Goal: Task Accomplishment & Management: Manage account settings

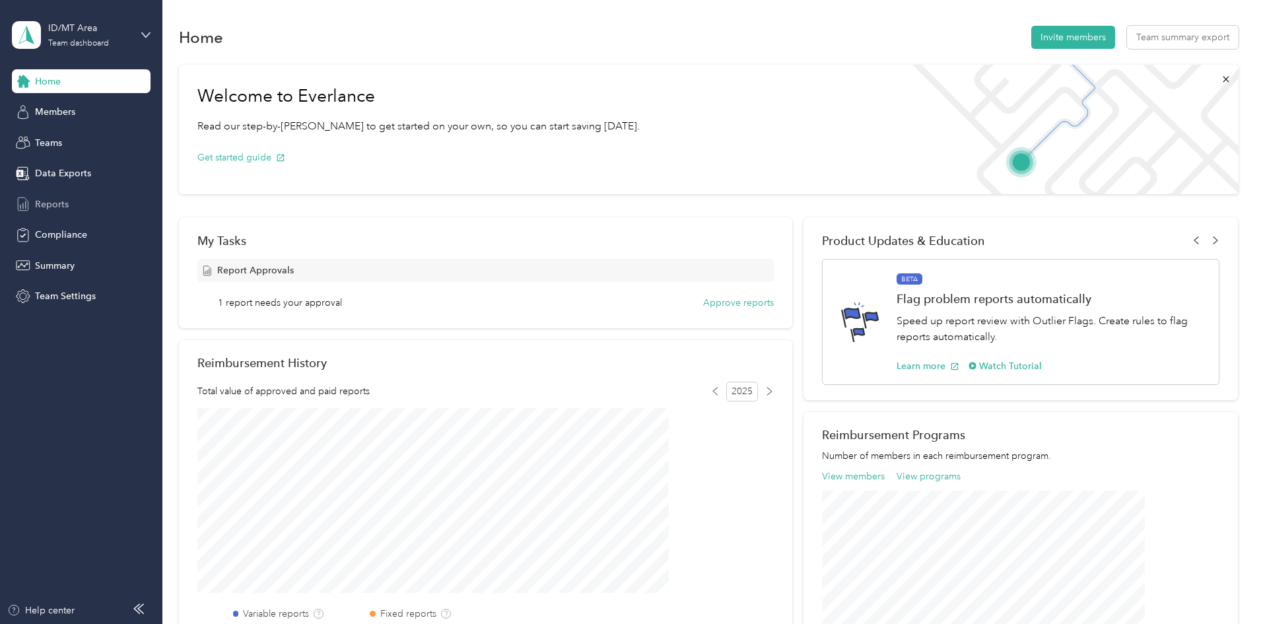
click at [53, 207] on span "Reports" at bounding box center [52, 204] width 34 height 14
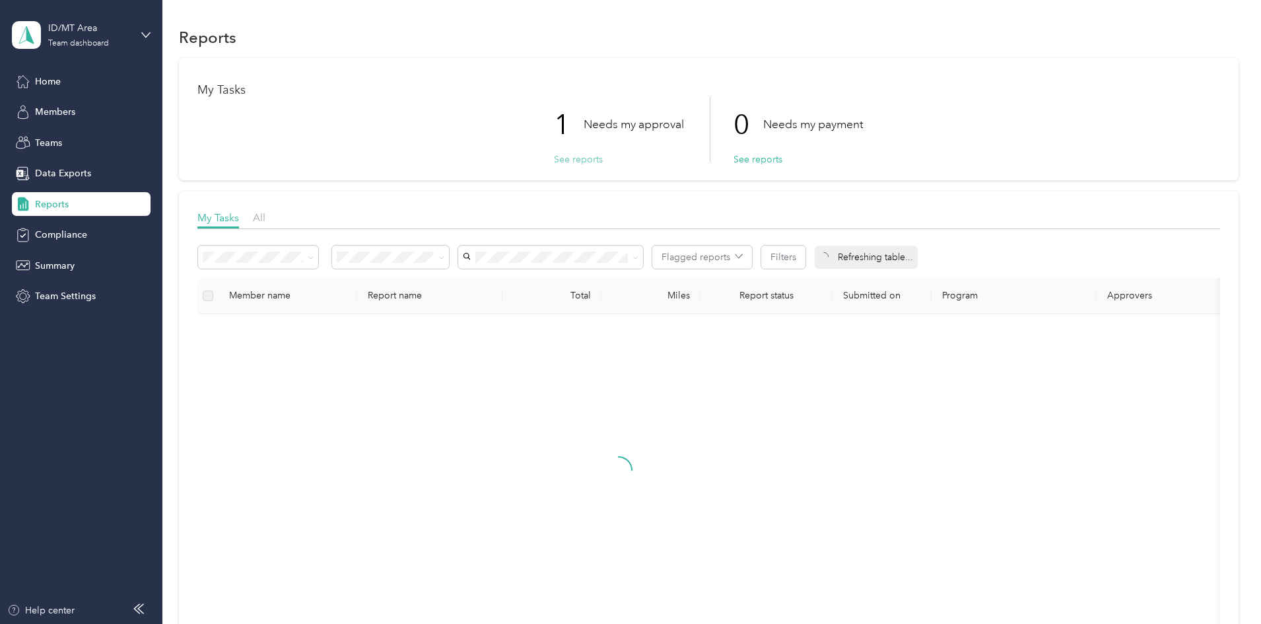
click at [574, 157] on button "See reports" at bounding box center [578, 159] width 49 height 14
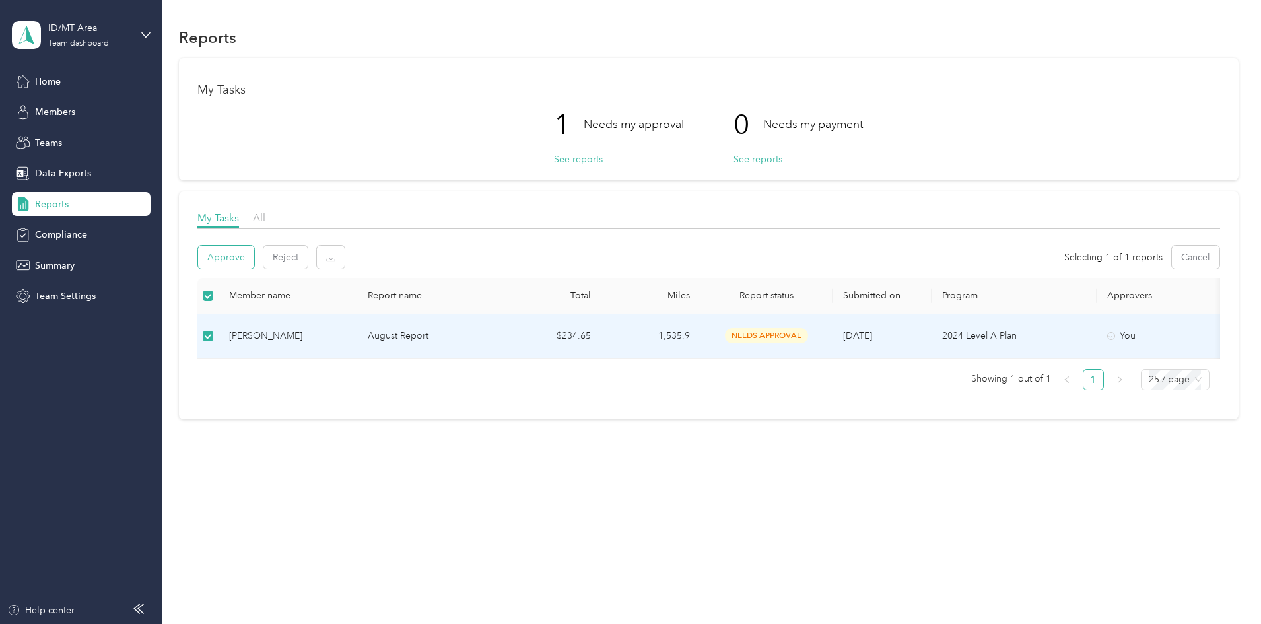
click at [254, 255] on button "Approve" at bounding box center [226, 257] width 56 height 23
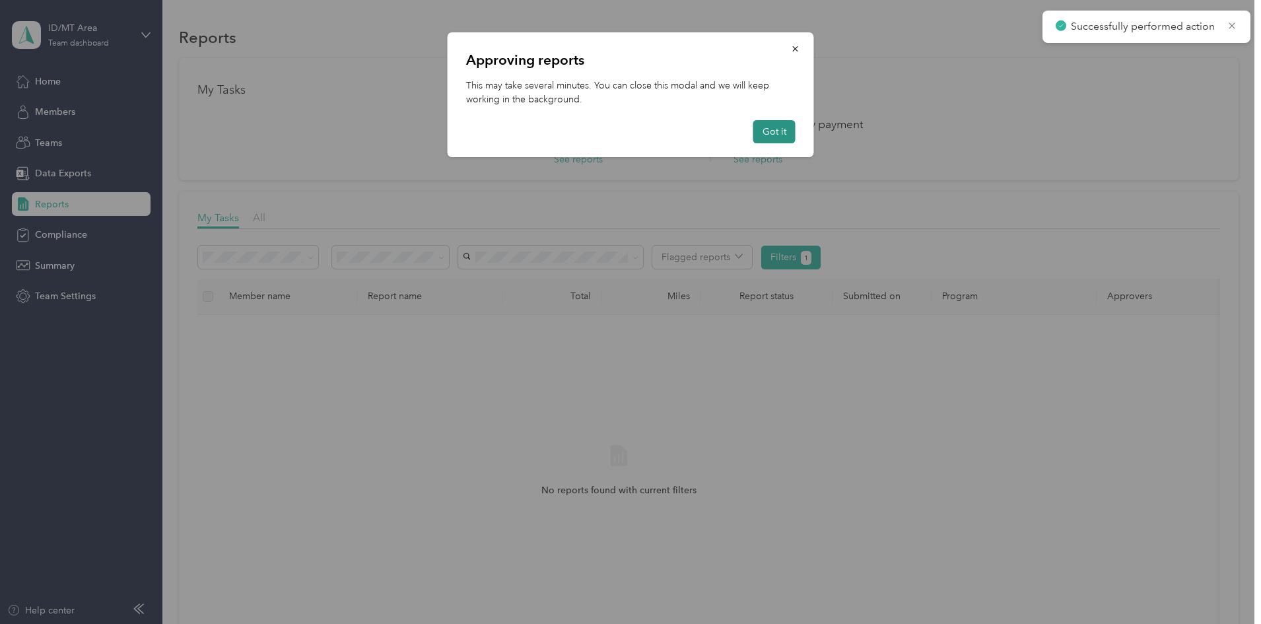
click at [772, 137] on button "Got it" at bounding box center [774, 131] width 42 height 23
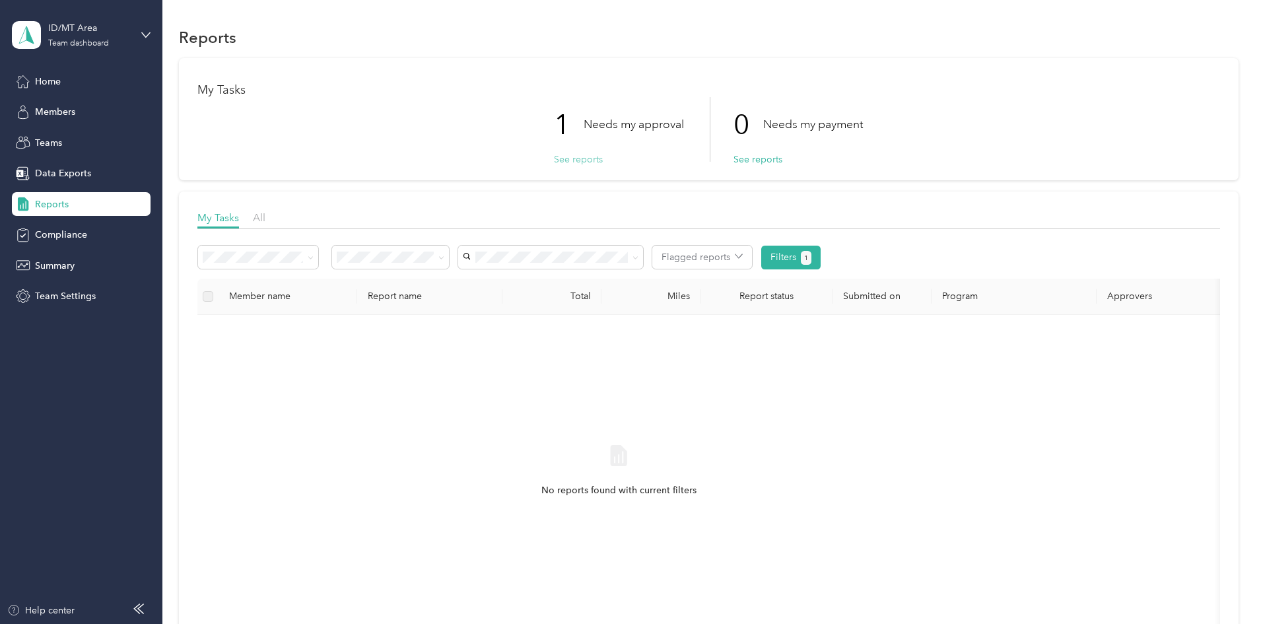
click at [576, 159] on button "See reports" at bounding box center [578, 159] width 49 height 14
click at [53, 173] on span "Data Exports" at bounding box center [63, 173] width 56 height 14
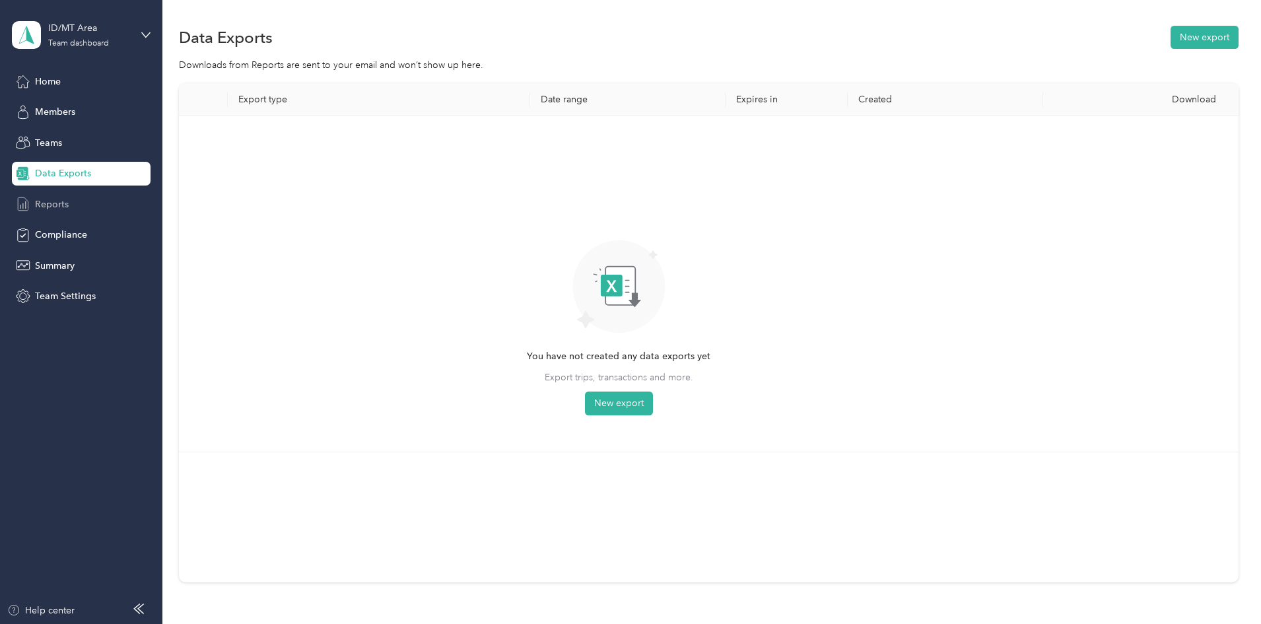
click at [48, 205] on span "Reports" at bounding box center [52, 204] width 34 height 14
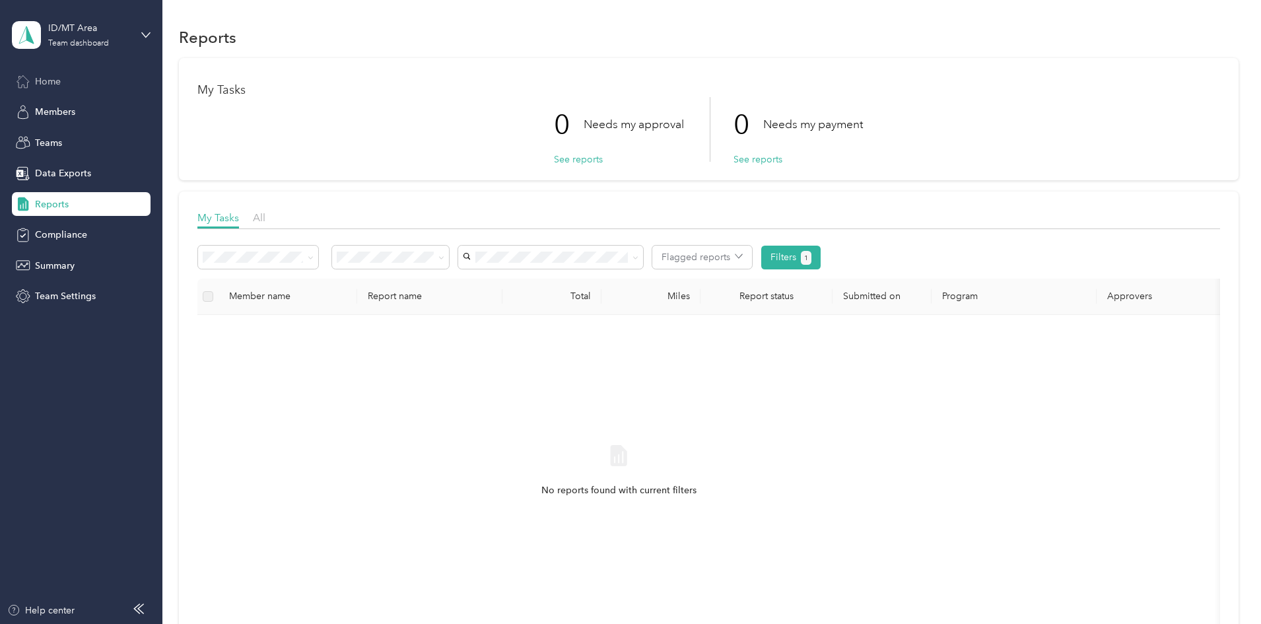
click at [44, 75] on span "Home" at bounding box center [48, 82] width 26 height 14
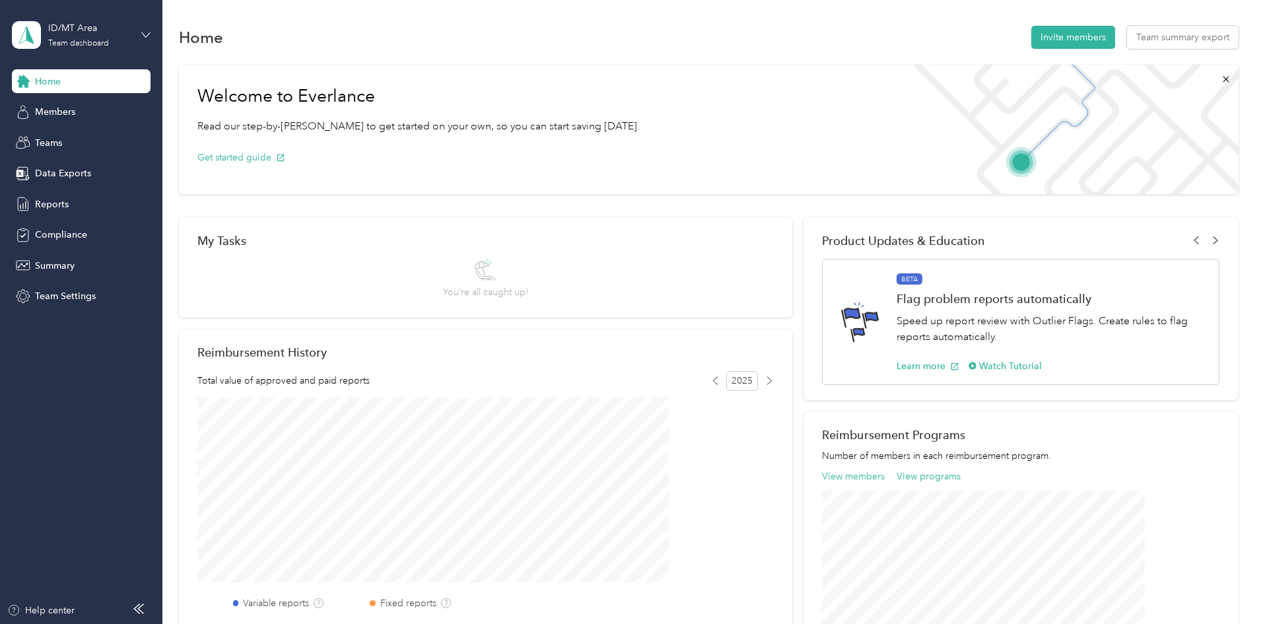
click at [142, 35] on icon at bounding box center [145, 34] width 9 height 9
click at [102, 137] on div "Personal dashboard" at bounding box center [65, 138] width 83 height 14
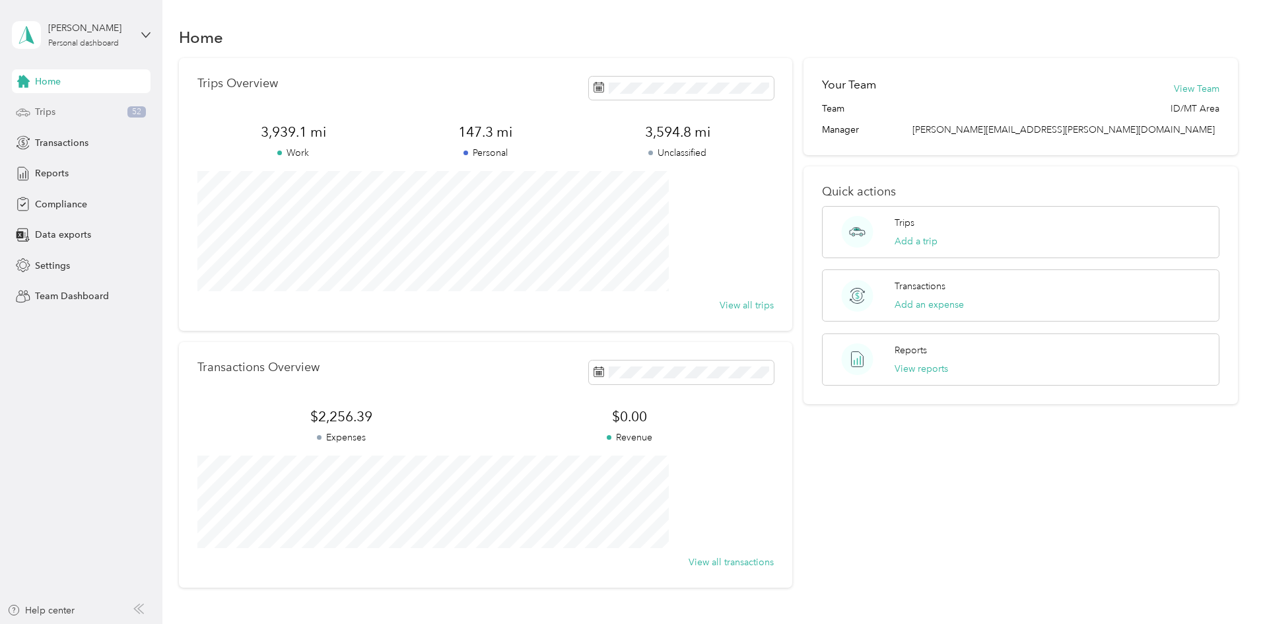
click at [57, 112] on div "Trips 52" at bounding box center [81, 112] width 139 height 24
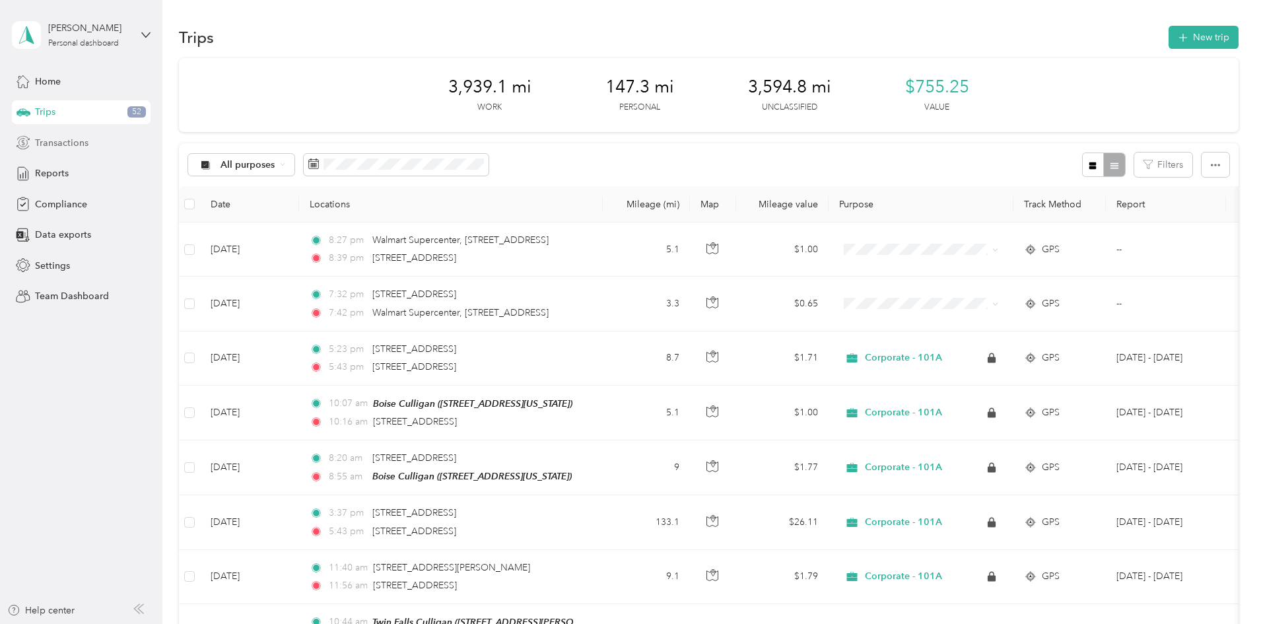
click at [59, 139] on span "Transactions" at bounding box center [61, 143] width 53 height 14
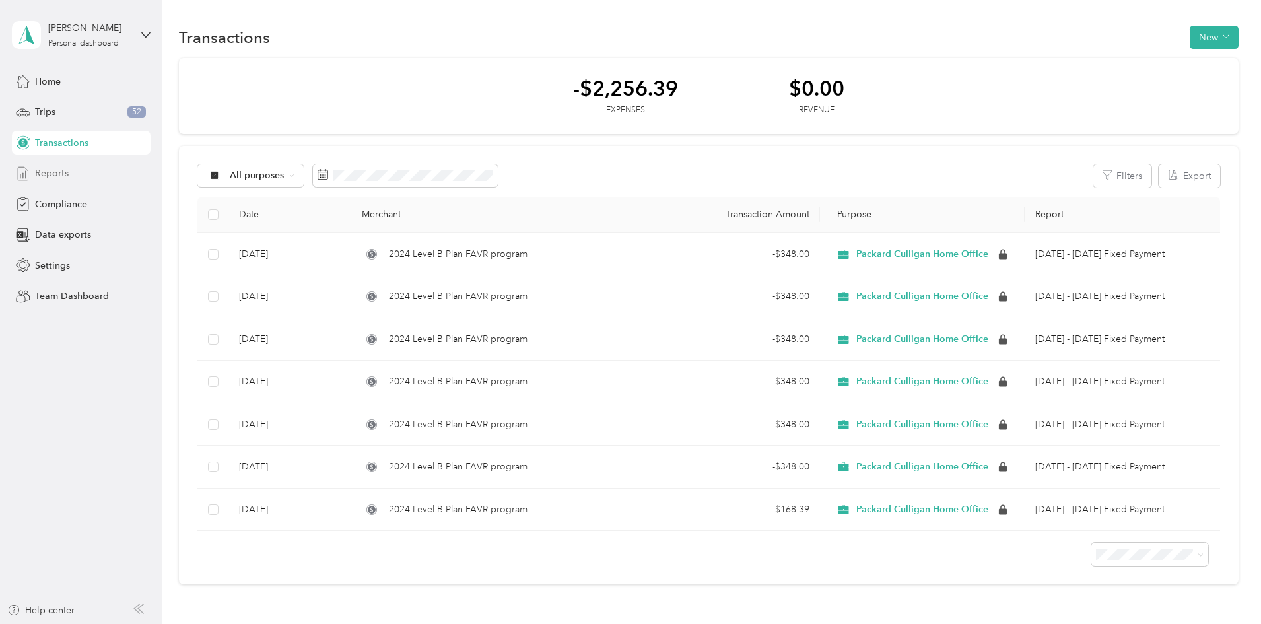
click at [47, 173] on span "Reports" at bounding box center [52, 173] width 34 height 14
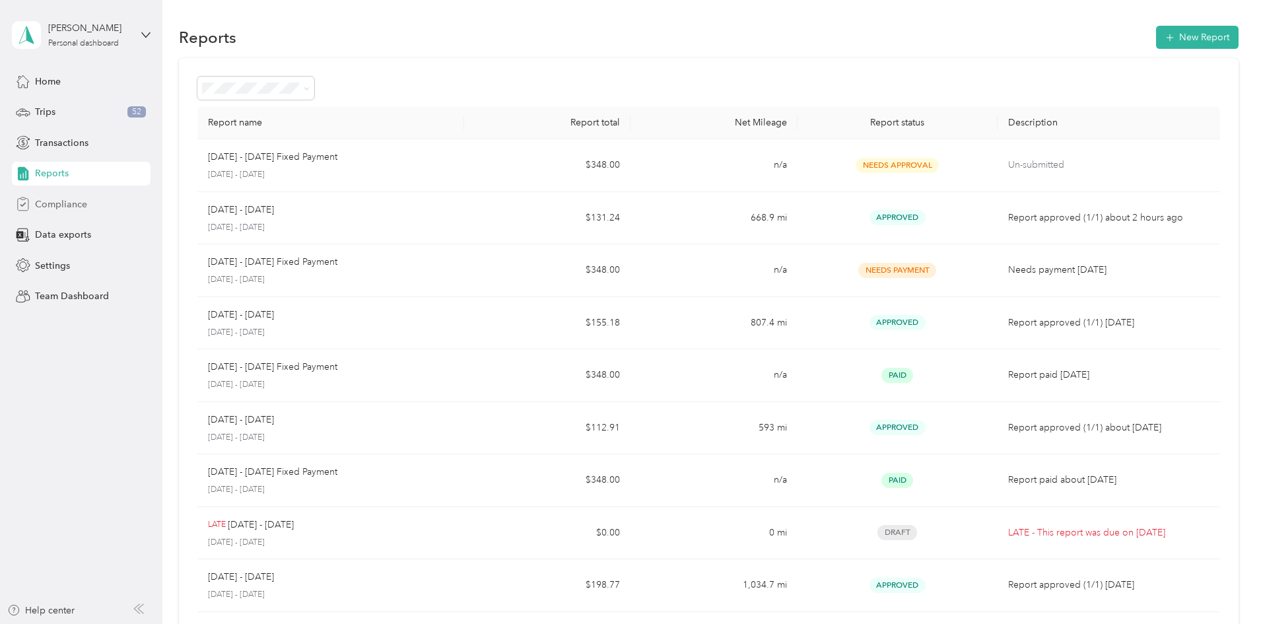
click at [63, 206] on span "Compliance" at bounding box center [61, 204] width 52 height 14
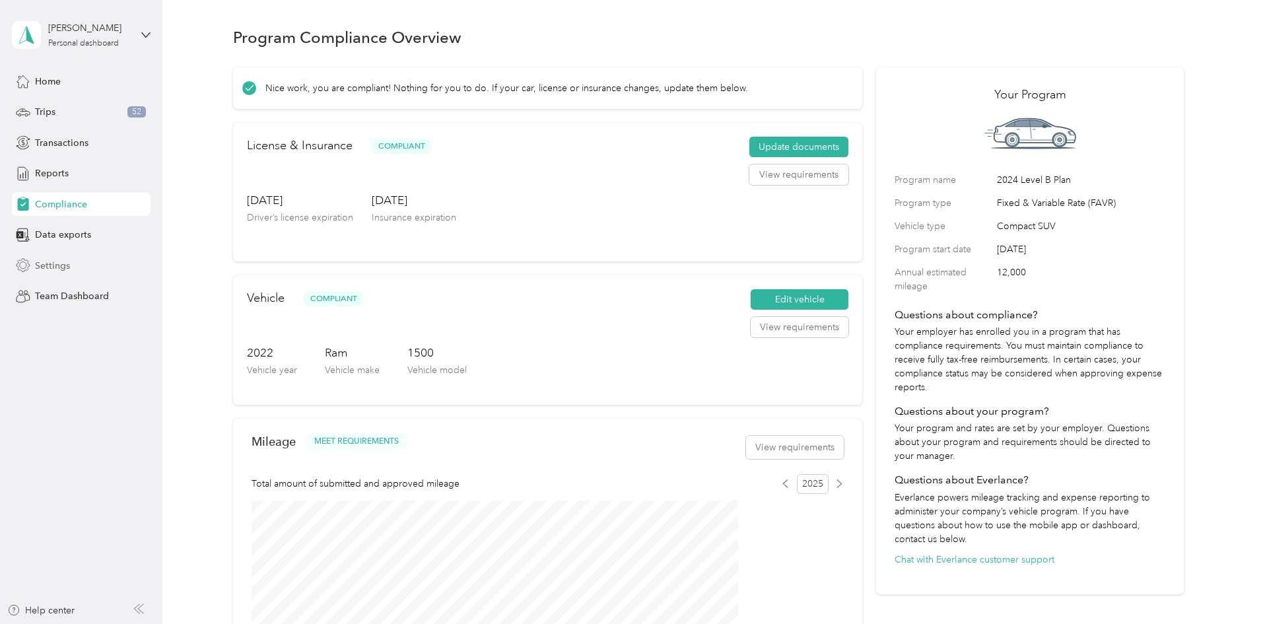
click at [63, 263] on span "Settings" at bounding box center [52, 266] width 35 height 14
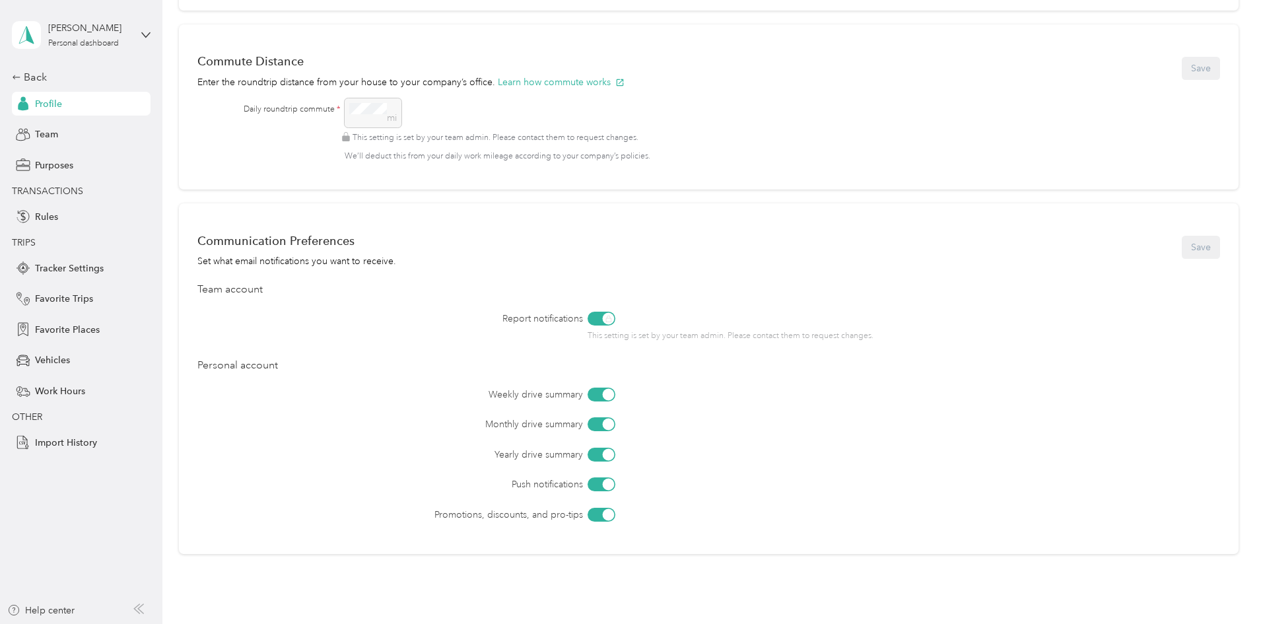
scroll to position [396, 0]
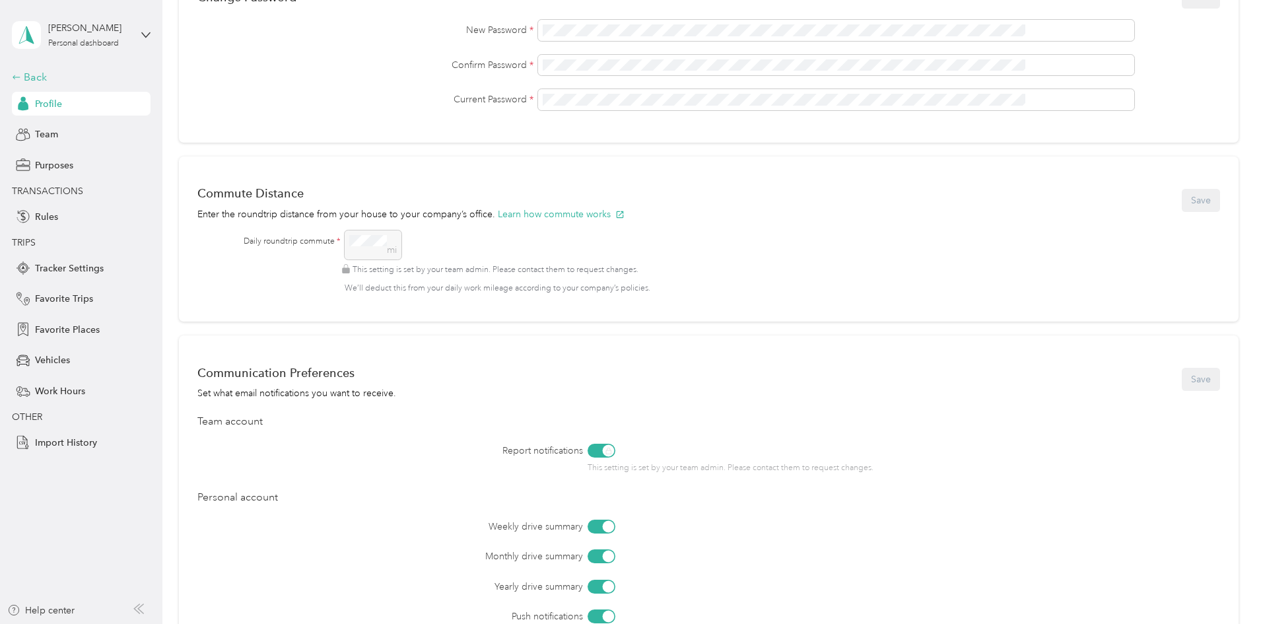
click at [24, 76] on div "Back" at bounding box center [78, 77] width 132 height 16
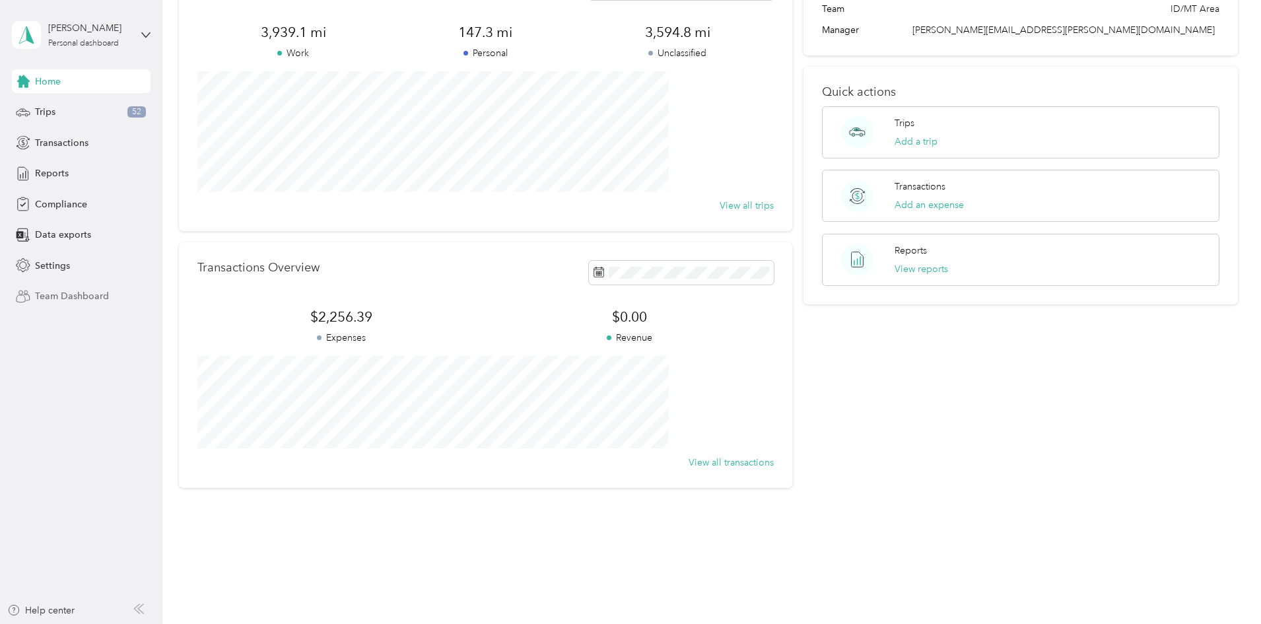
click at [63, 298] on span "Team Dashboard" at bounding box center [72, 296] width 74 height 14
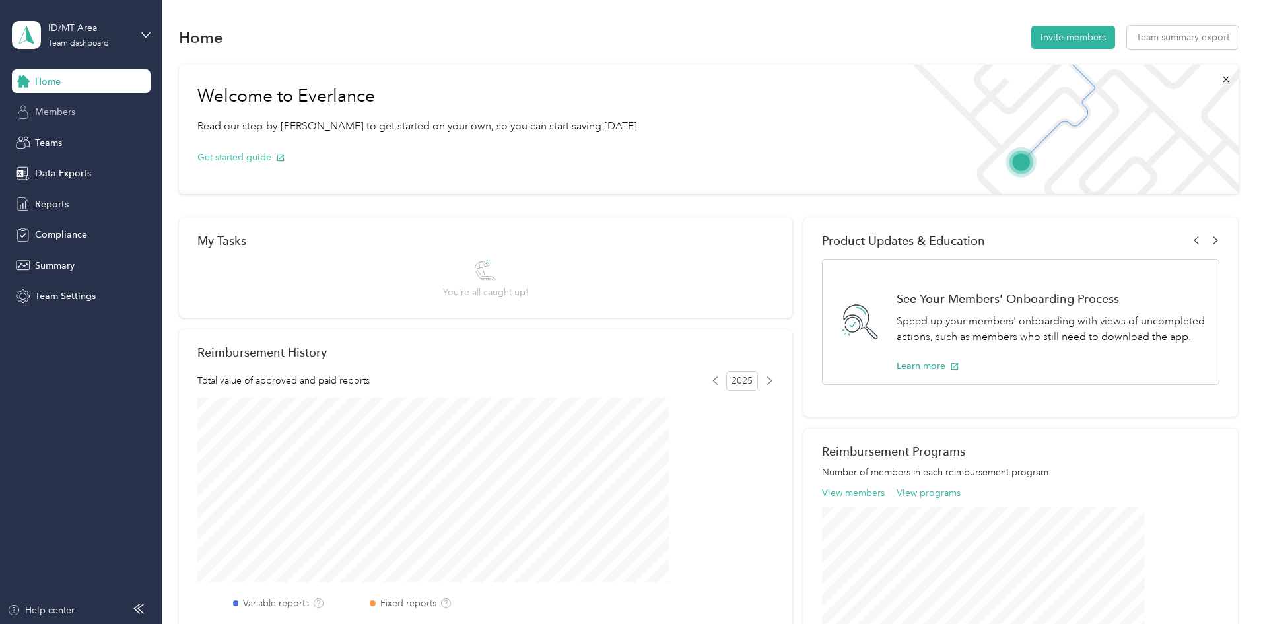
click at [67, 110] on span "Members" at bounding box center [55, 112] width 40 height 14
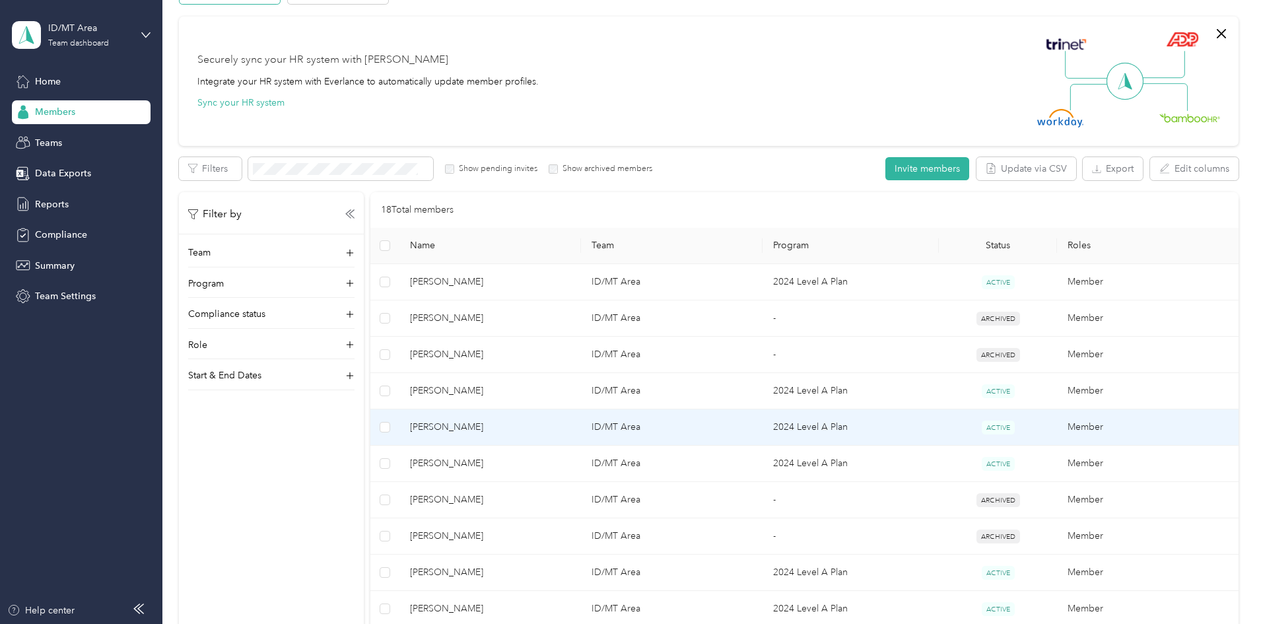
scroll to position [66, 0]
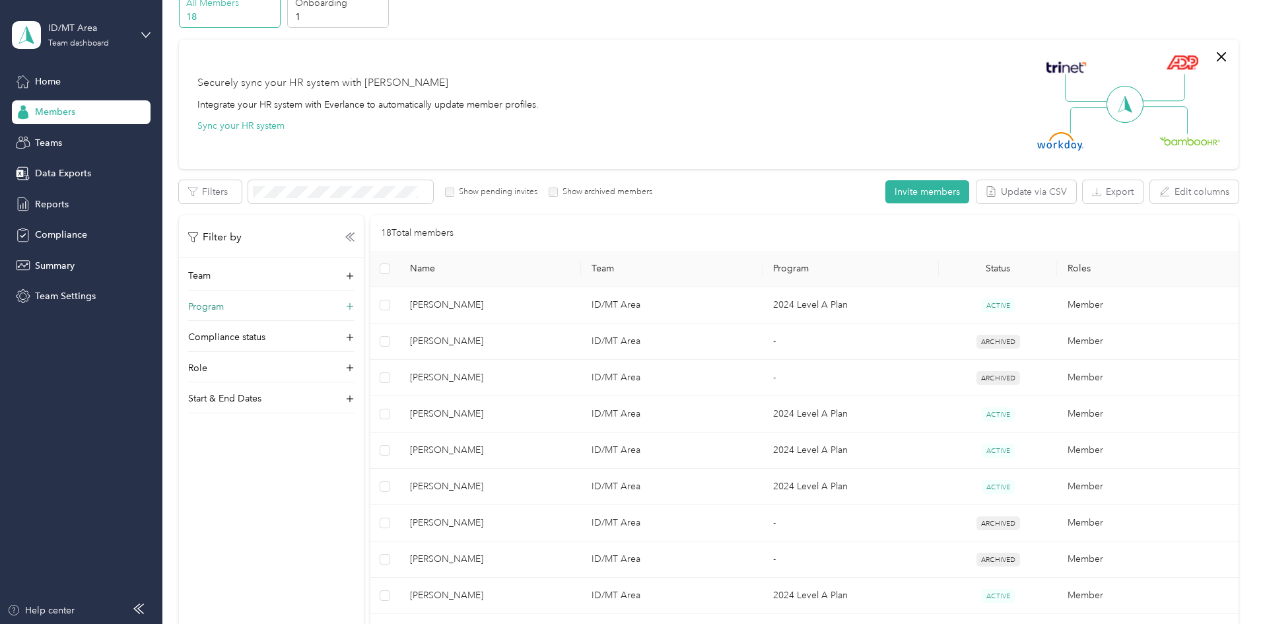
click at [224, 306] on p "Program" at bounding box center [206, 307] width 36 height 14
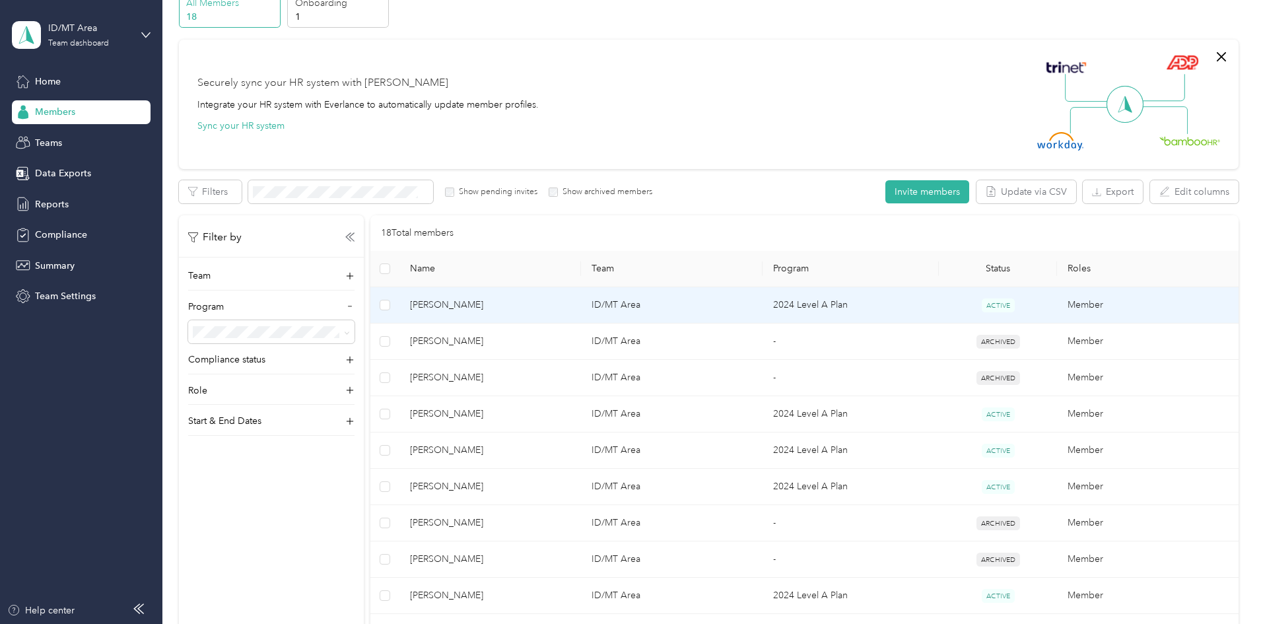
click at [872, 299] on td "2024 Level A Plan" at bounding box center [850, 305] width 177 height 36
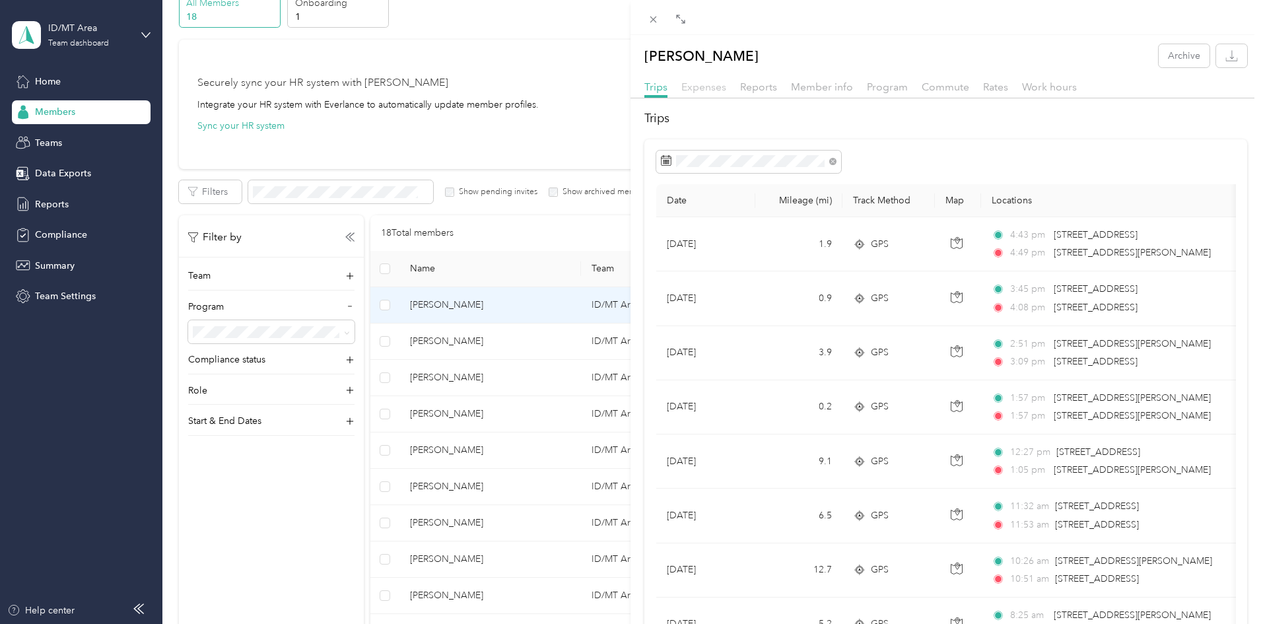
click at [701, 86] on span "Expenses" at bounding box center [703, 87] width 45 height 13
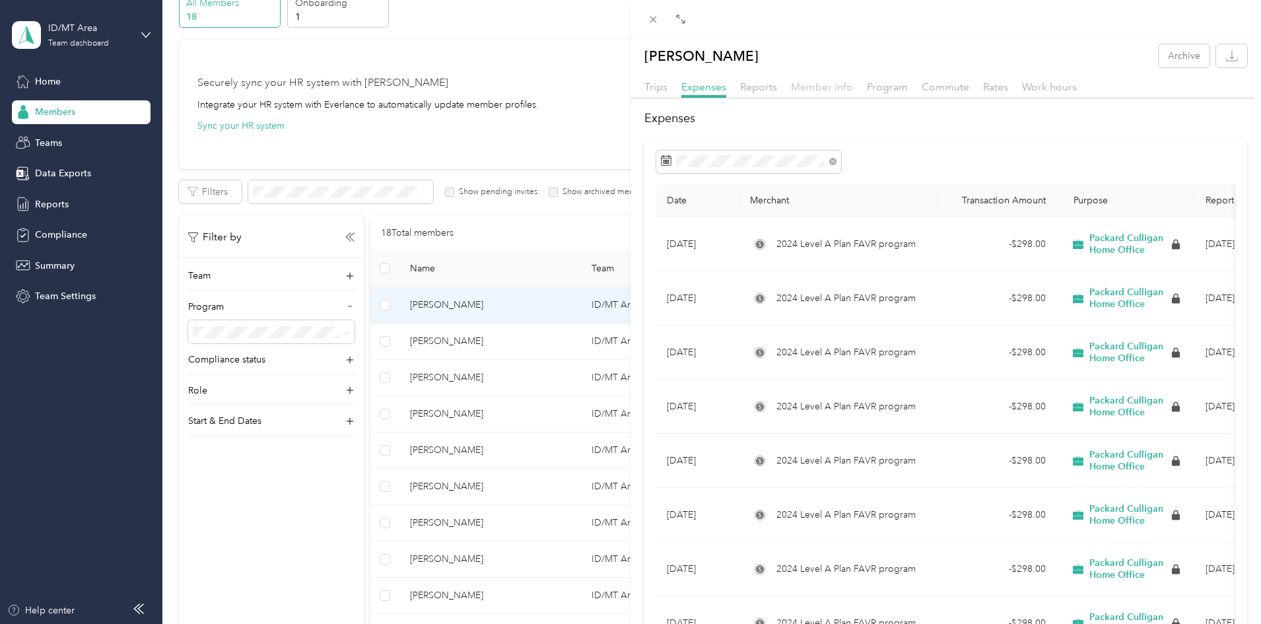
click at [801, 85] on span "Member info" at bounding box center [822, 87] width 62 height 13
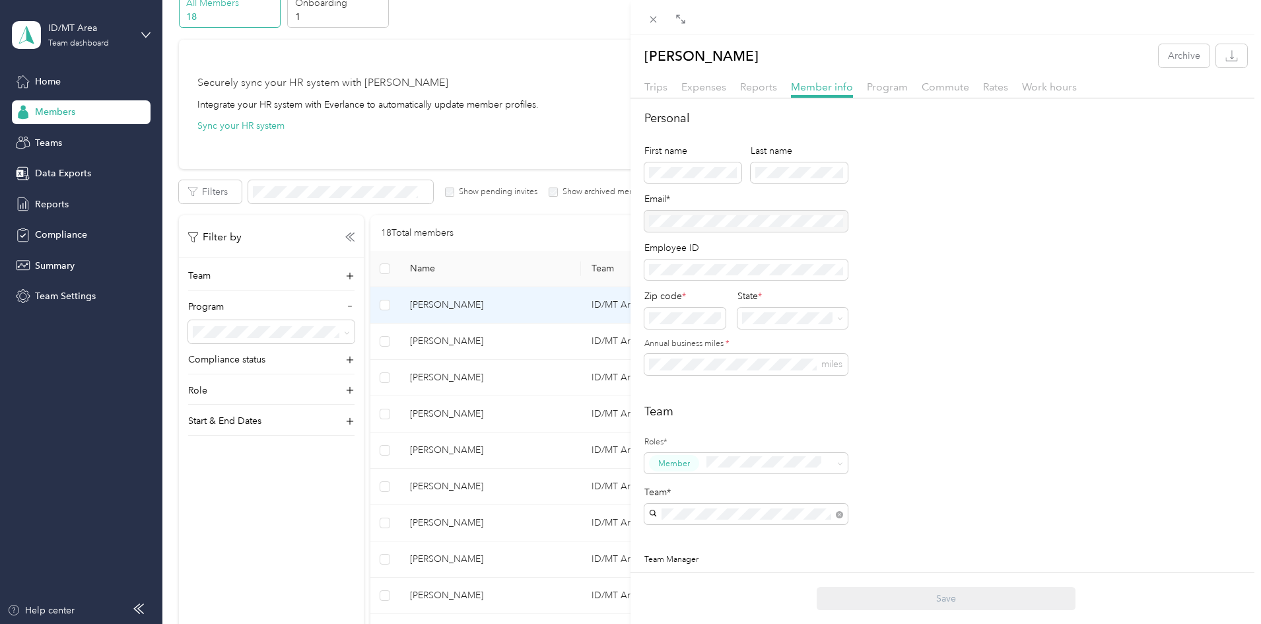
click at [437, 238] on div "[PERSON_NAME] Archive Trips Expenses Reports Member info Program Commute Rates …" at bounding box center [630, 312] width 1261 height 624
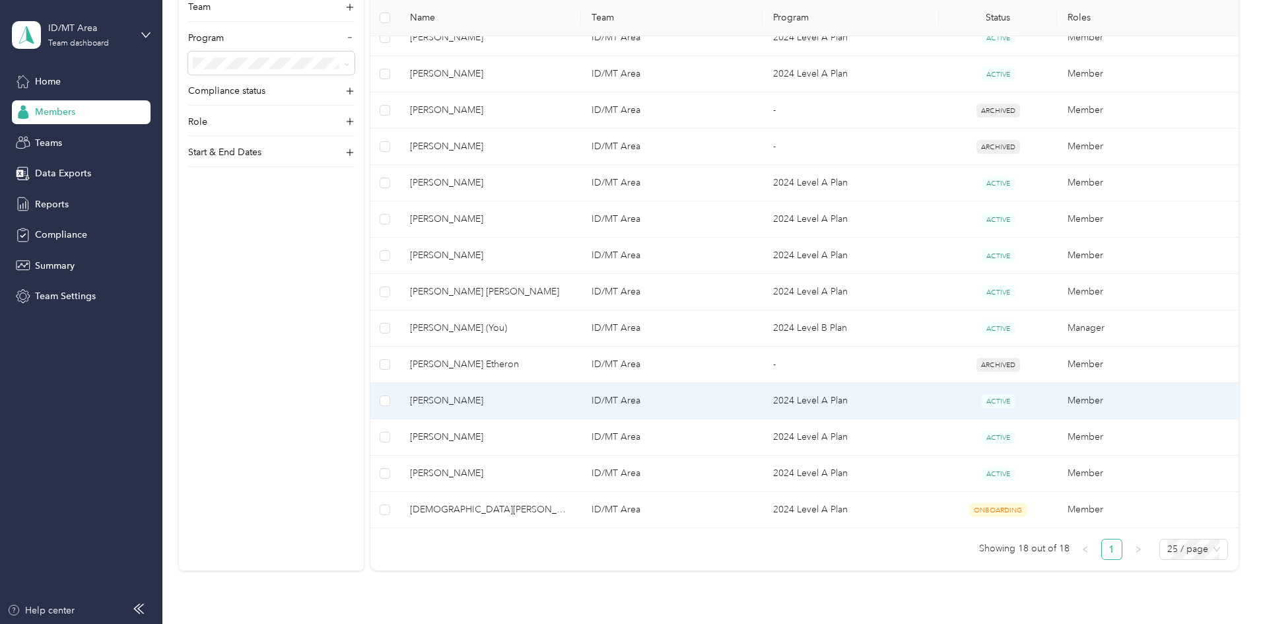
scroll to position [528, 0]
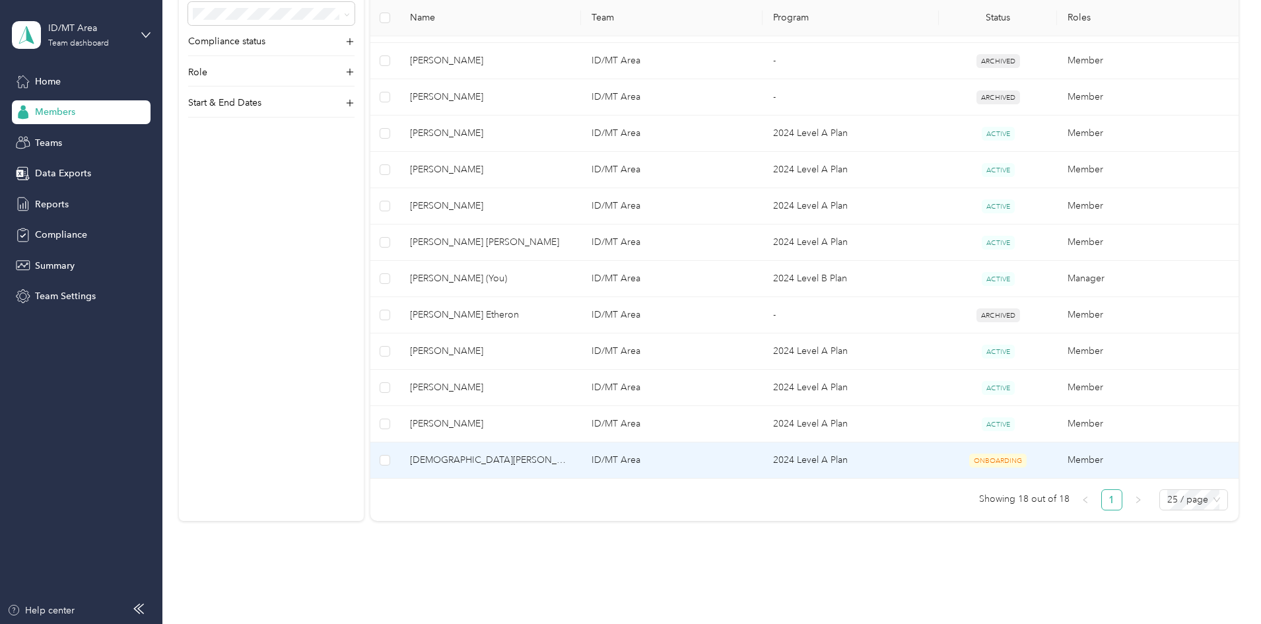
click at [726, 460] on td "ID/MT Area" at bounding box center [672, 460] width 182 height 36
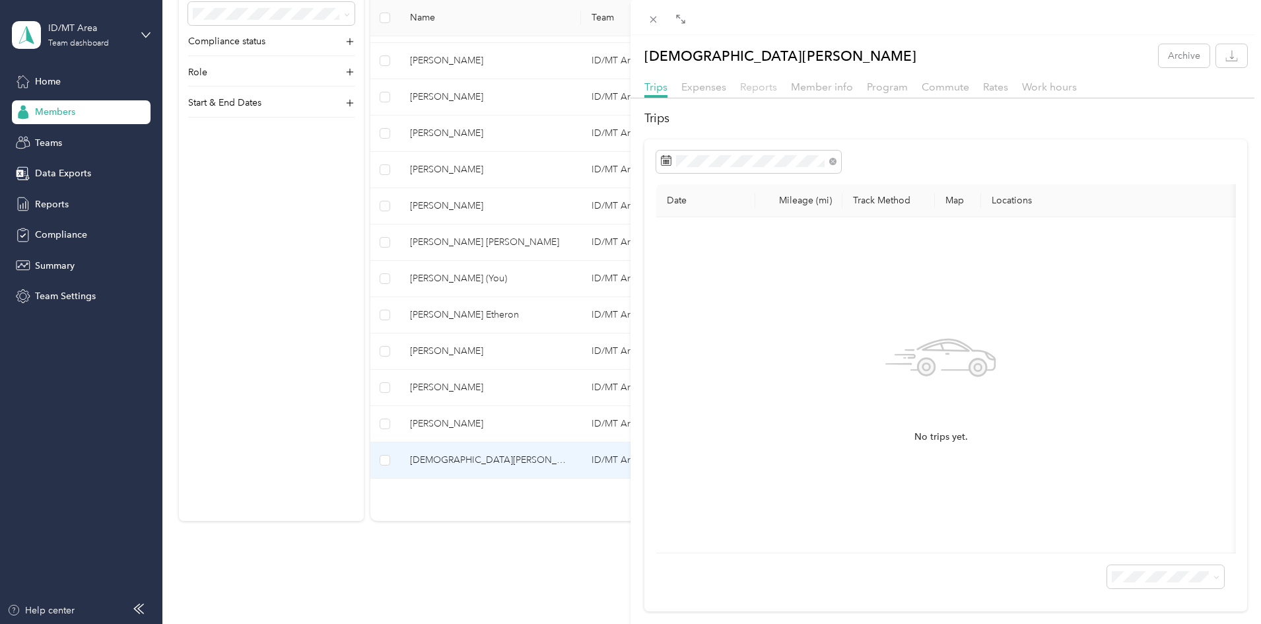
click at [754, 89] on span "Reports" at bounding box center [758, 87] width 37 height 13
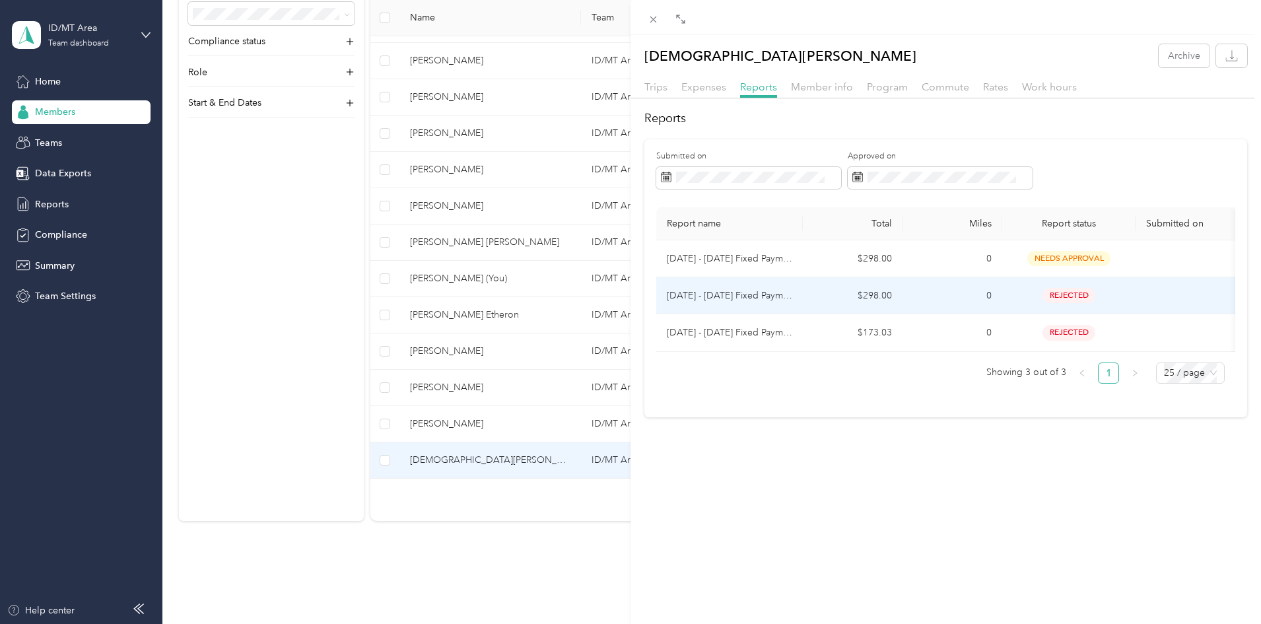
click at [1065, 298] on span "rejected" at bounding box center [1068, 295] width 53 height 15
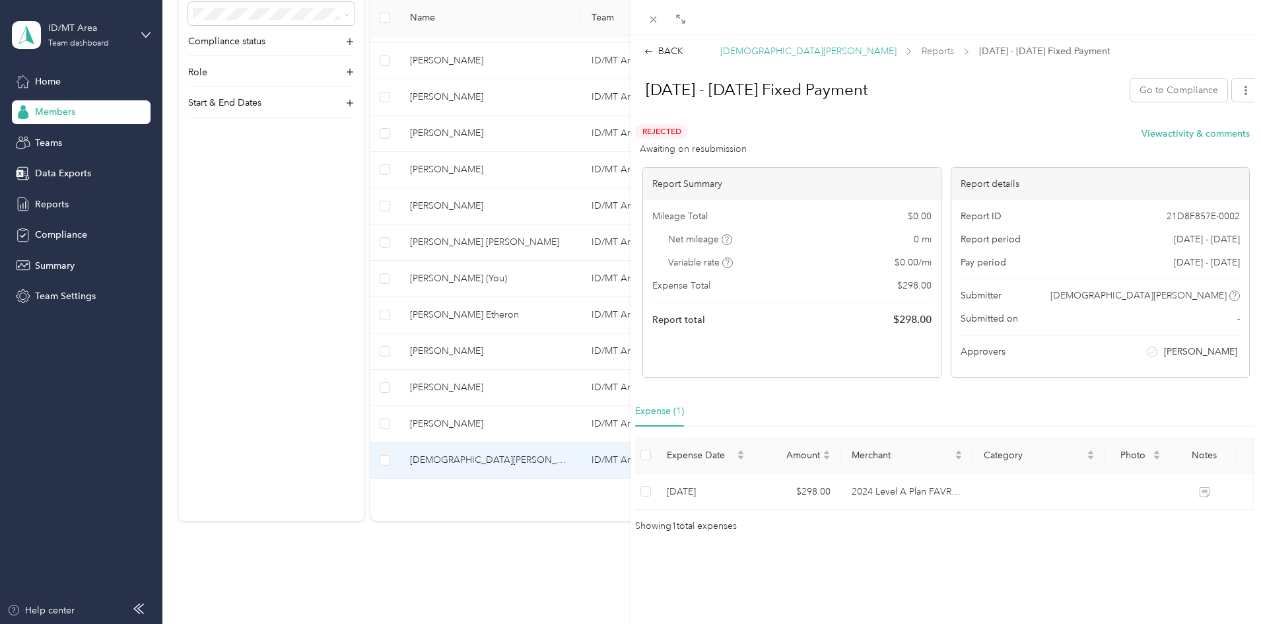
click at [754, 51] on span "[DEMOGRAPHIC_DATA][PERSON_NAME]" at bounding box center [808, 51] width 176 height 14
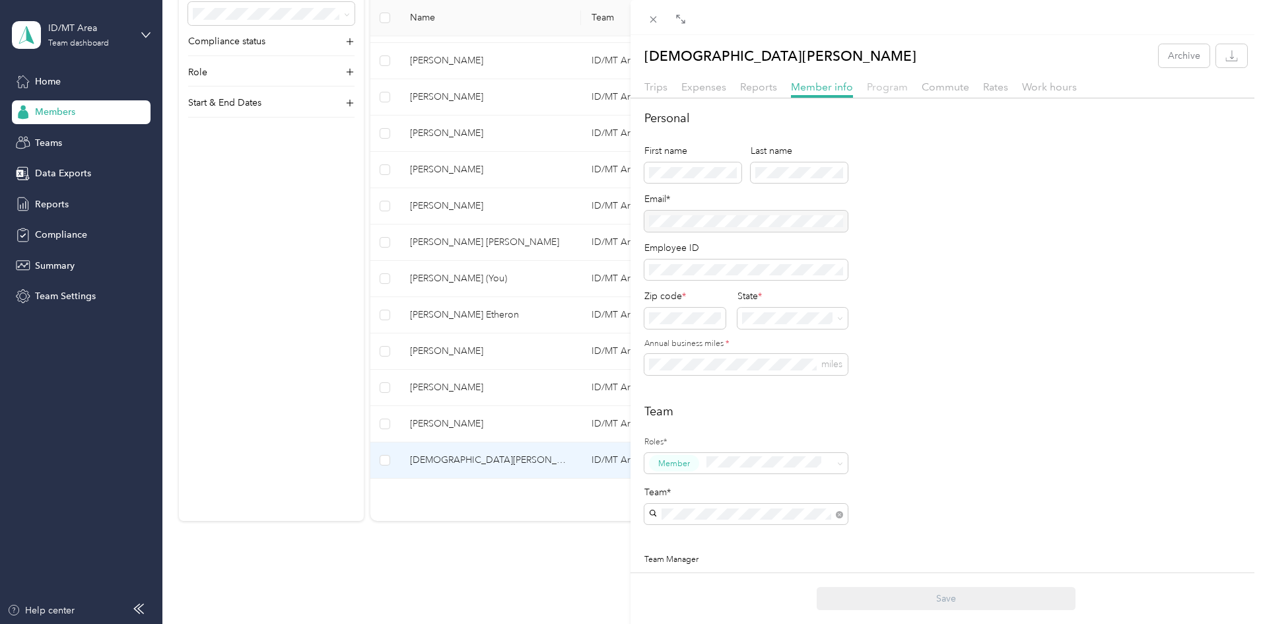
click at [885, 87] on span "Program" at bounding box center [887, 87] width 41 height 13
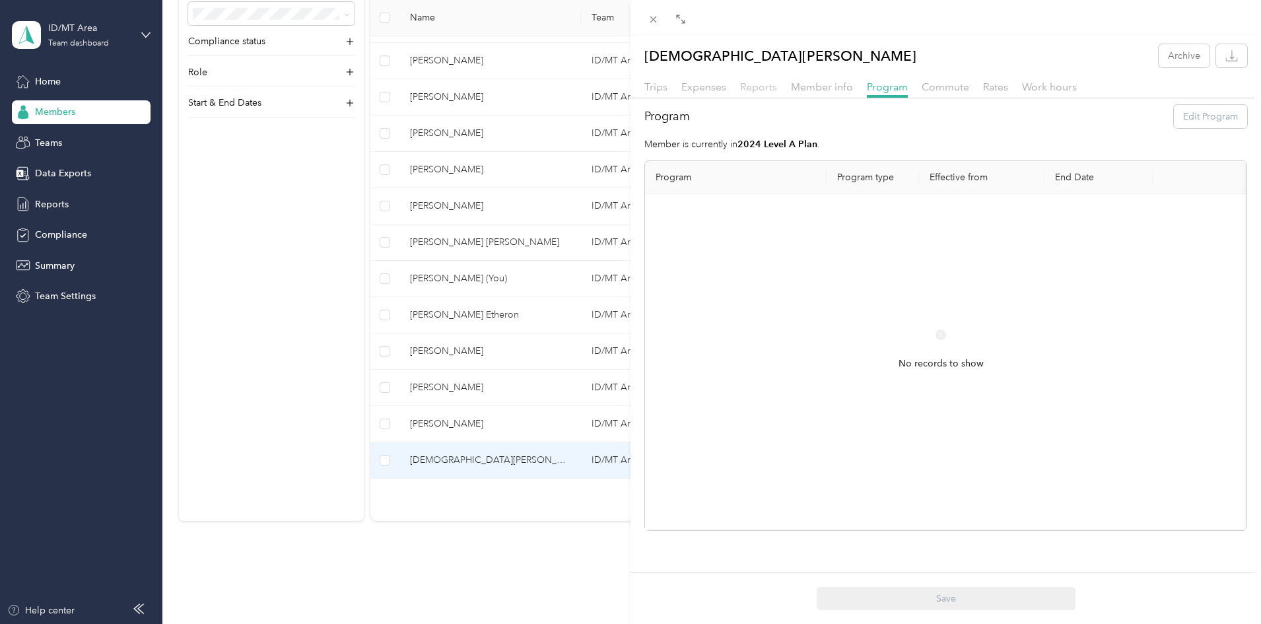
click at [747, 87] on span "Reports" at bounding box center [758, 87] width 37 height 13
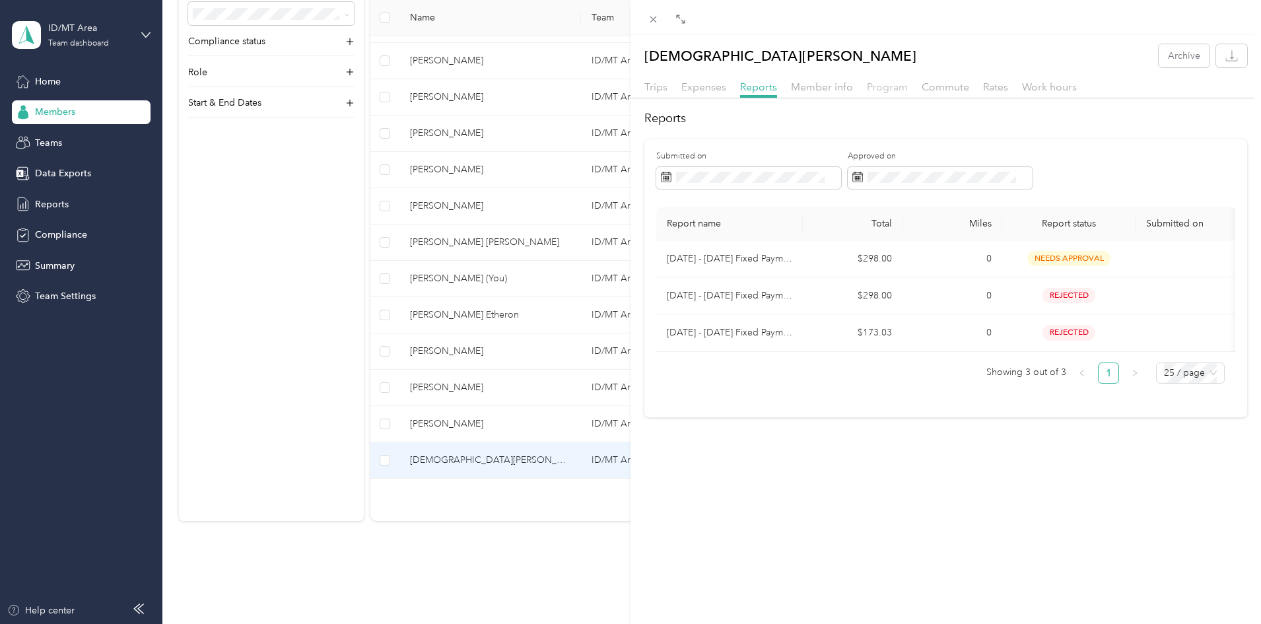
click at [886, 85] on span "Program" at bounding box center [887, 87] width 41 height 13
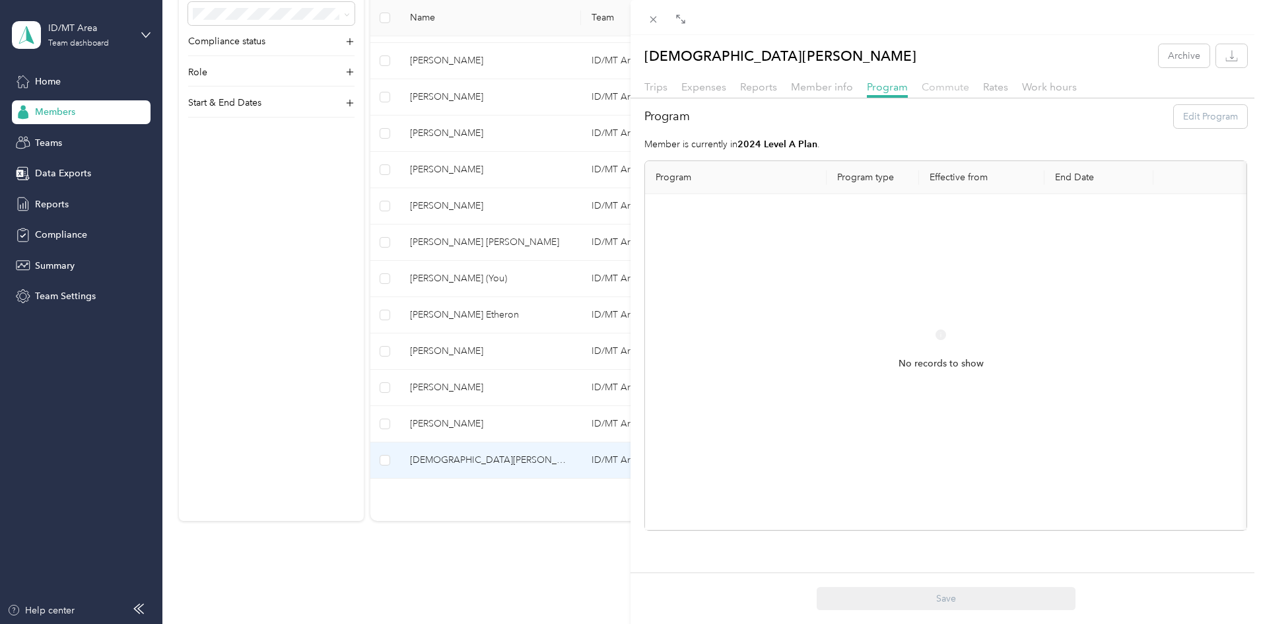
click at [942, 84] on span "Commute" at bounding box center [945, 87] width 48 height 13
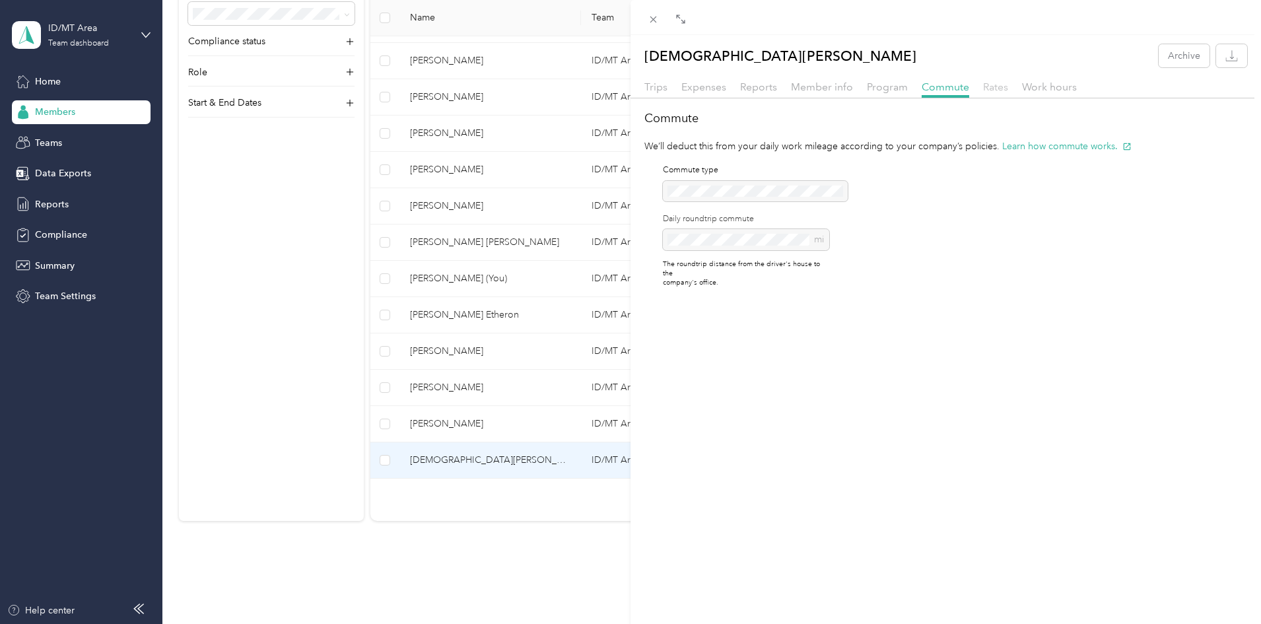
click at [990, 87] on span "Rates" at bounding box center [995, 87] width 25 height 13
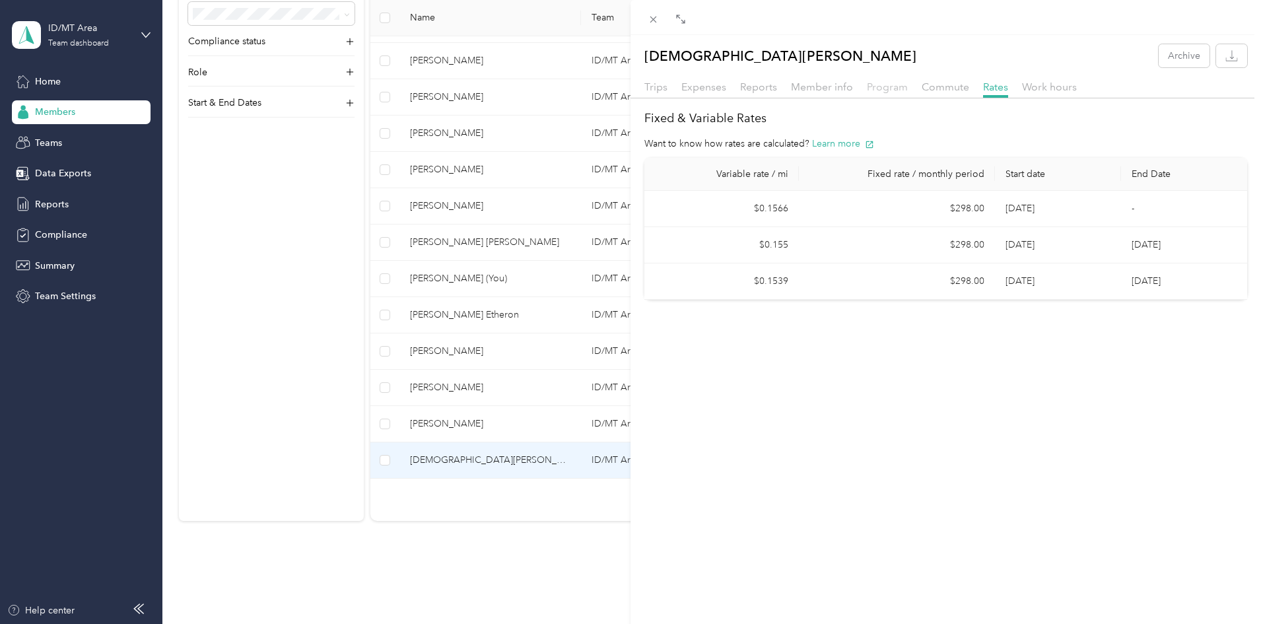
click at [879, 87] on span "Program" at bounding box center [887, 87] width 41 height 13
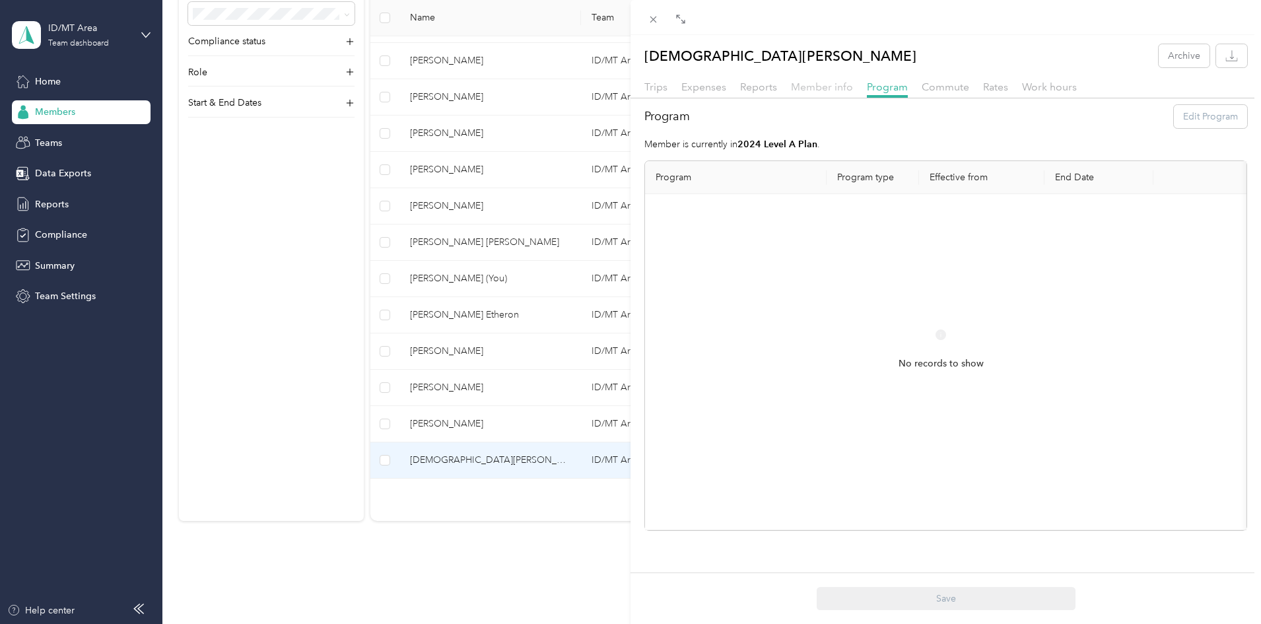
click at [829, 86] on span "Member info" at bounding box center [822, 87] width 62 height 13
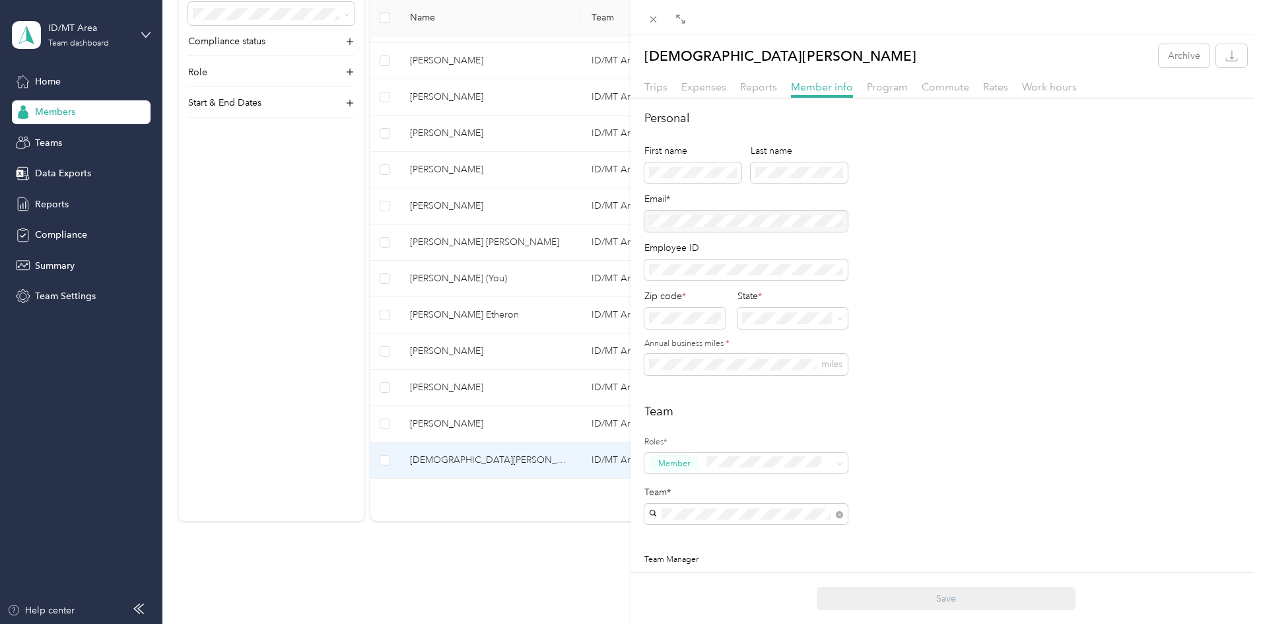
click at [542, 276] on div "[DEMOGRAPHIC_DATA][PERSON_NAME] Archive Trips Expenses Reports Member info Prog…" at bounding box center [630, 312] width 1261 height 624
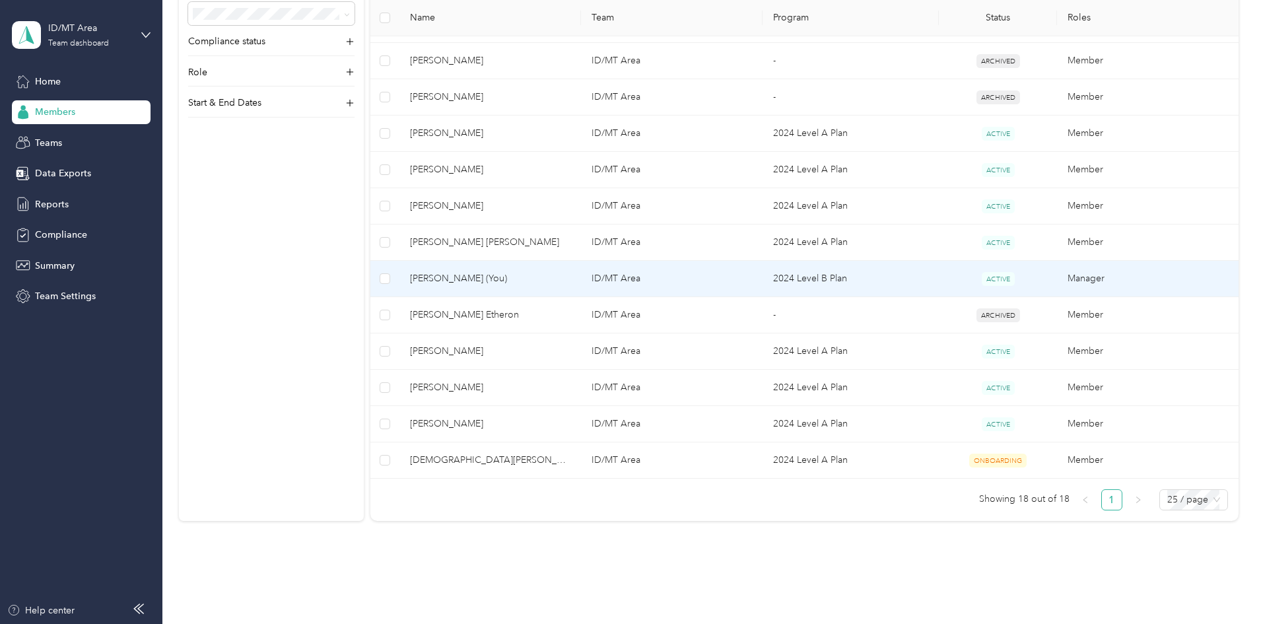
click at [512, 275] on span "[PERSON_NAME] (You)" at bounding box center [490, 278] width 160 height 15
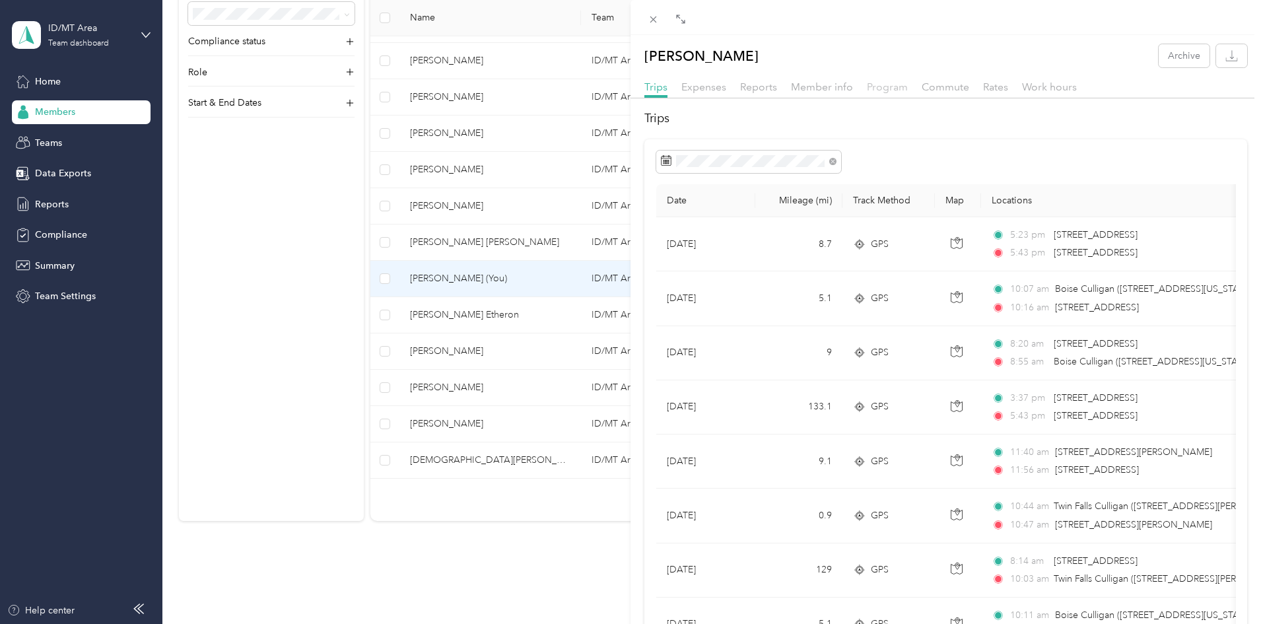
click at [875, 84] on span "Program" at bounding box center [887, 87] width 41 height 13
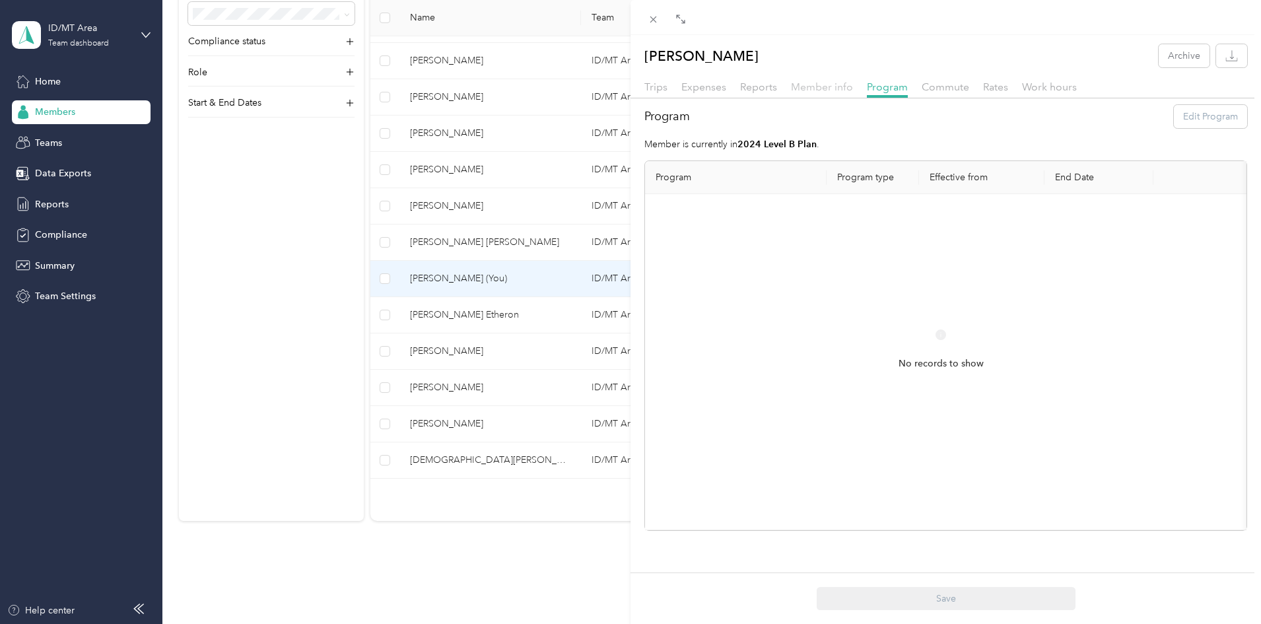
click at [803, 82] on span "Member info" at bounding box center [822, 87] width 62 height 13
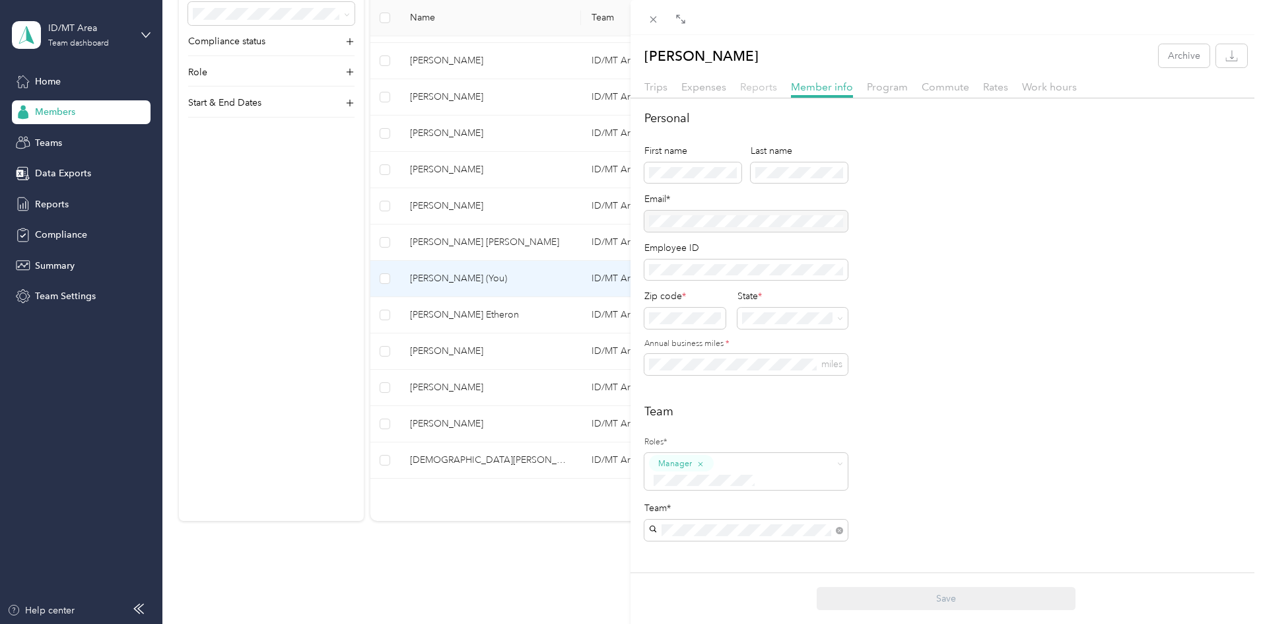
click at [764, 90] on span "Reports" at bounding box center [758, 87] width 37 height 13
